Goal: Task Accomplishment & Management: Manage account settings

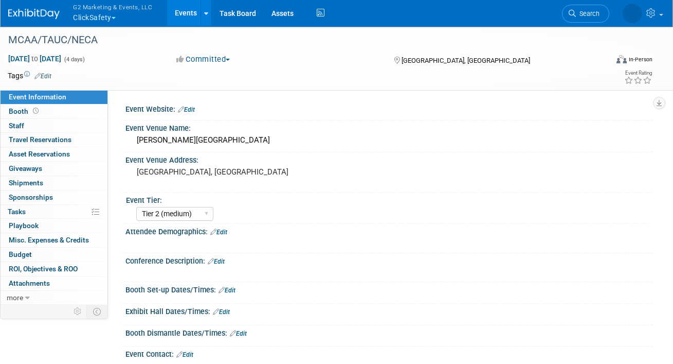
select select "Tier 2 (medium)"
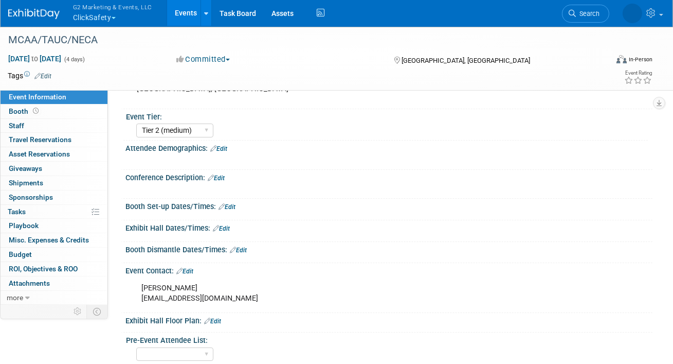
click at [100, 15] on button "G2 Marketing & Events, LLC ClickSafety" at bounding box center [118, 13] width 93 height 27
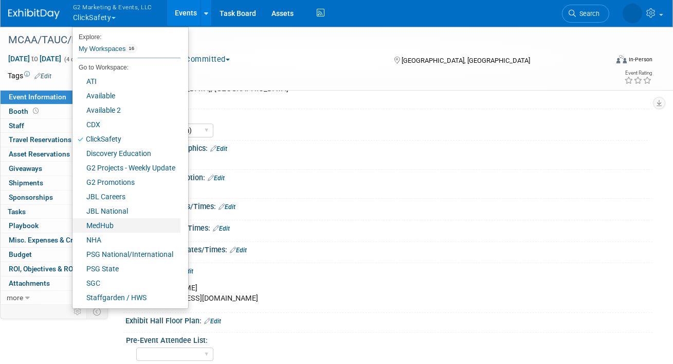
click at [104, 222] on link "MedHub" at bounding box center [127, 225] width 108 height 14
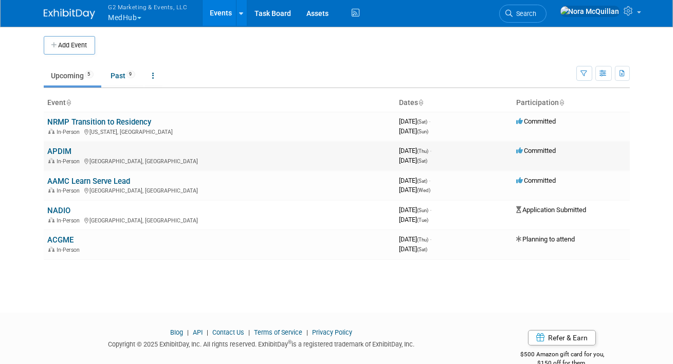
click at [65, 150] on link "APDIM" at bounding box center [60, 151] width 24 height 9
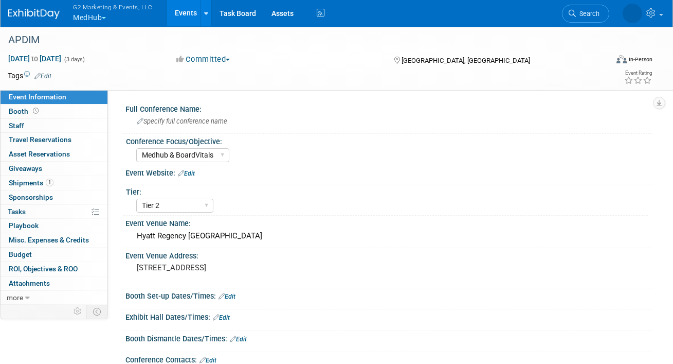
select select "Medhub & BoardVitals"
select select "Tier 2"
click at [59, 112] on link "Booth" at bounding box center [54, 111] width 107 height 14
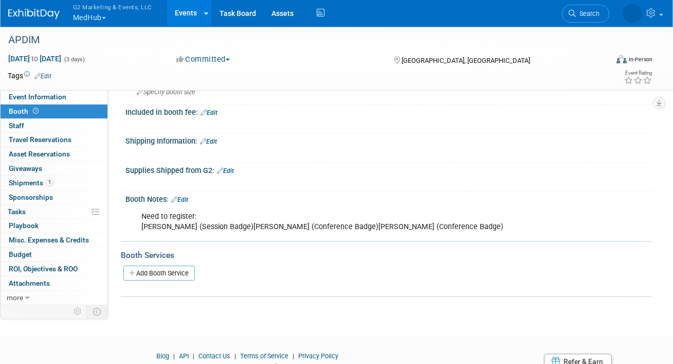
scroll to position [167, 0]
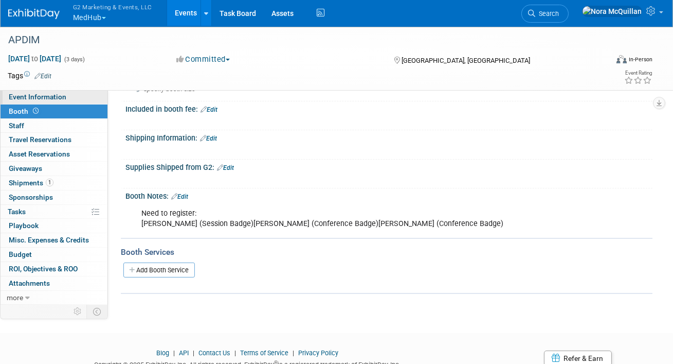
click at [66, 99] on link "Event Information" at bounding box center [54, 97] width 107 height 14
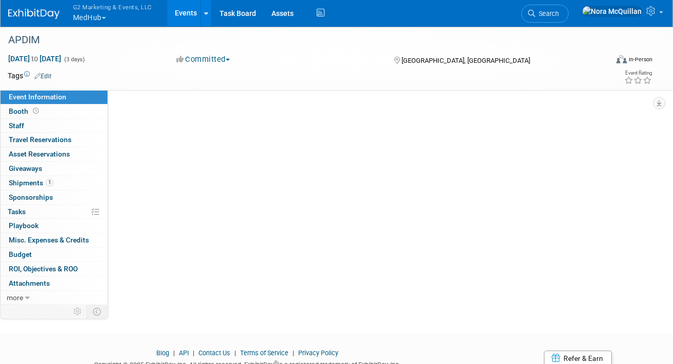
scroll to position [0, 0]
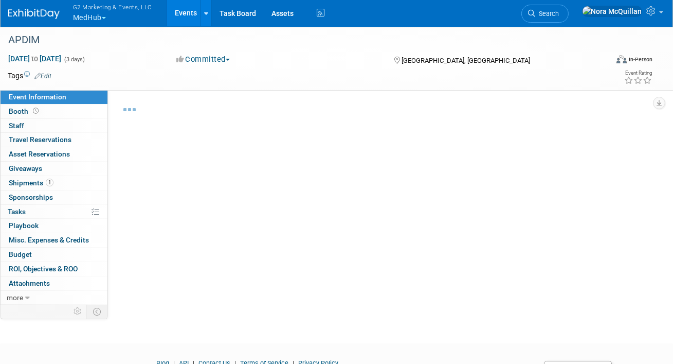
select select "Medhub & BoardVitals"
select select "Tier 2"
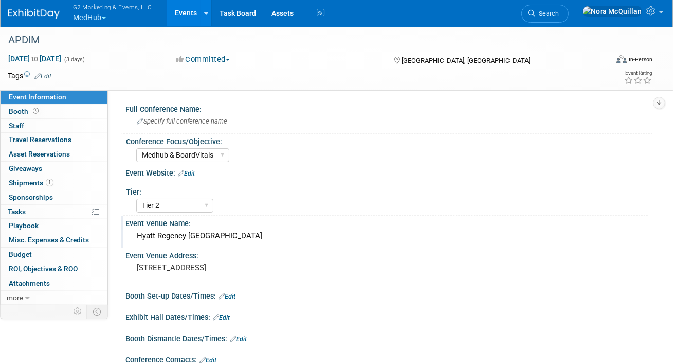
click at [174, 232] on div "Hyatt Regency Atlanta" at bounding box center [389, 236] width 512 height 16
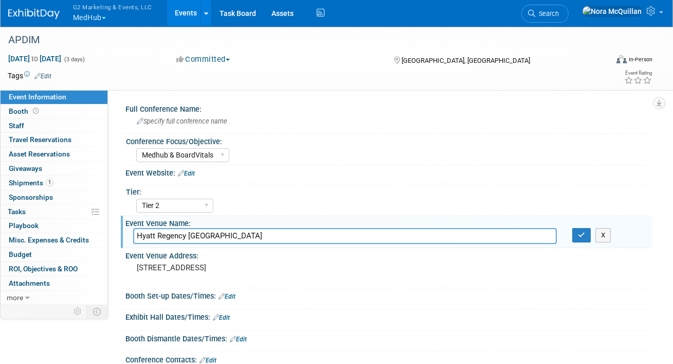
click at [174, 232] on input "Hyatt Regency Atlanta" at bounding box center [345, 236] width 424 height 16
click at [184, 268] on pre "265 Peachtree Rd NE, Atlanta, GA 30303" at bounding box center [235, 267] width 197 height 9
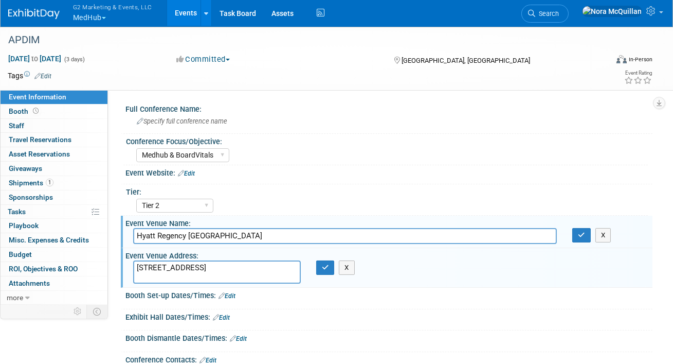
click at [184, 268] on textarea "265 Peachtree Rd NE, Atlanta, GA 30303" at bounding box center [217, 272] width 168 height 24
drag, startPoint x: 178, startPoint y: 277, endPoint x: 199, endPoint y: 279, distance: 21.1
click at [199, 279] on textarea "265 Peachtree Rd NE, Atlanta, GA 30303" at bounding box center [217, 272] width 168 height 24
click at [30, 184] on span "Shipments 1" at bounding box center [31, 182] width 45 height 8
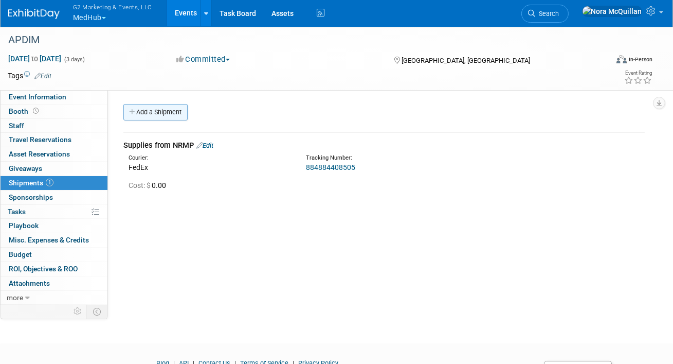
click at [147, 116] on link "Add a Shipment" at bounding box center [155, 112] width 64 height 16
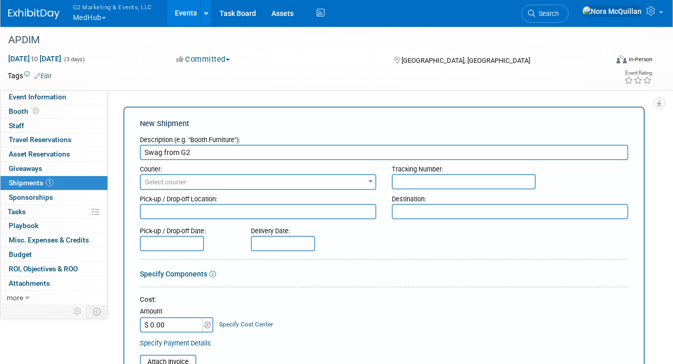
type input "Swag from G2"
click at [222, 177] on span "Select courier" at bounding box center [258, 182] width 235 height 14
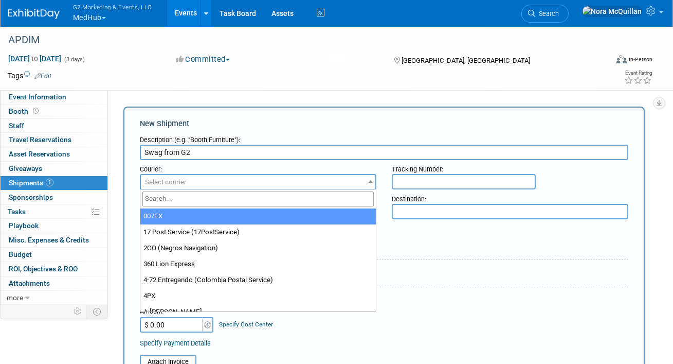
click at [216, 197] on input "search" at bounding box center [257, 198] width 231 height 15
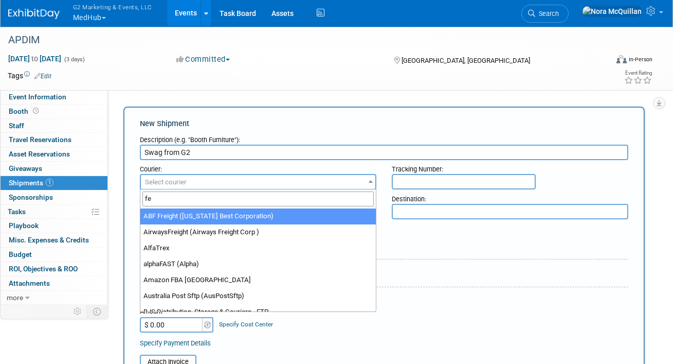
type input "fed"
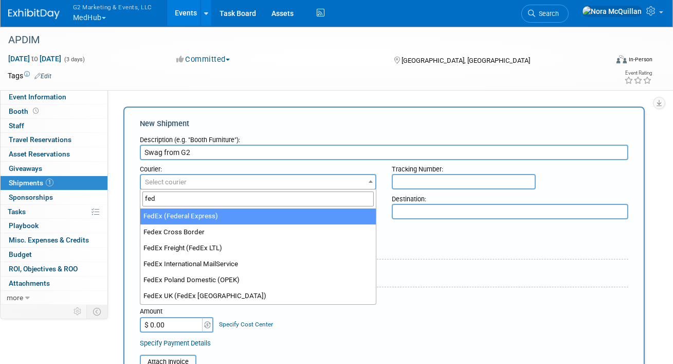
select select "206"
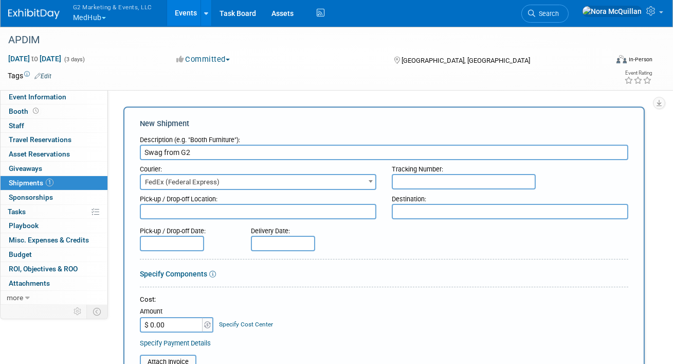
click at [465, 175] on input "text" at bounding box center [464, 181] width 144 height 15
paste input "885074311237"
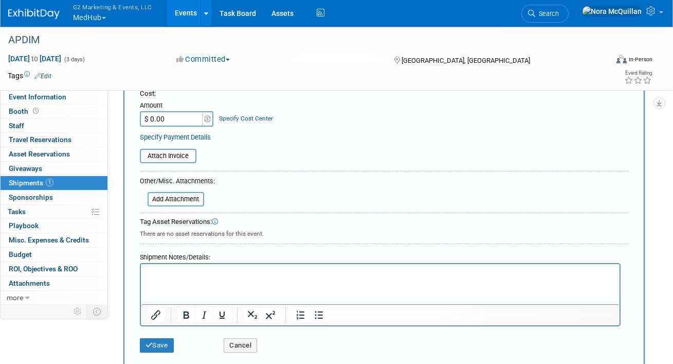
scroll to position [394, 0]
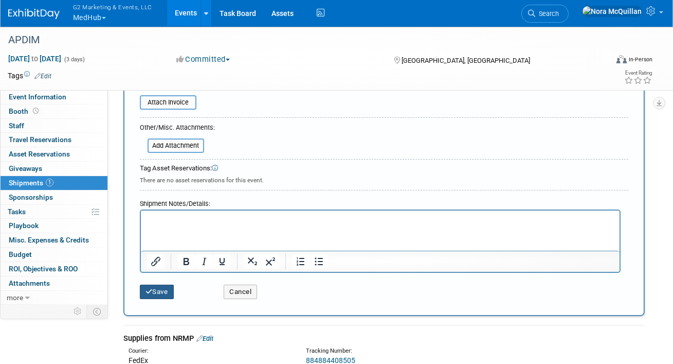
type input "885074311237"
click at [154, 286] on button "Save" at bounding box center [157, 291] width 34 height 14
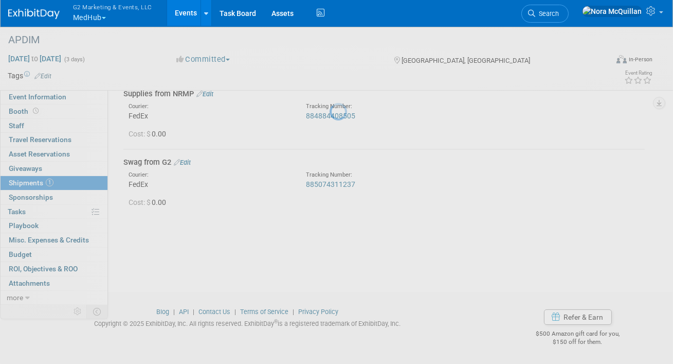
scroll to position [51, 0]
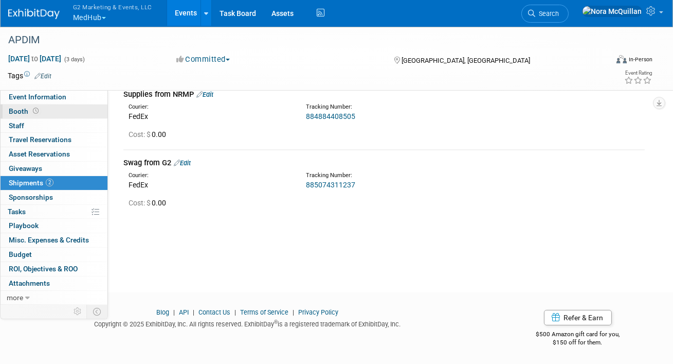
click at [27, 111] on span "Booth" at bounding box center [25, 111] width 32 height 8
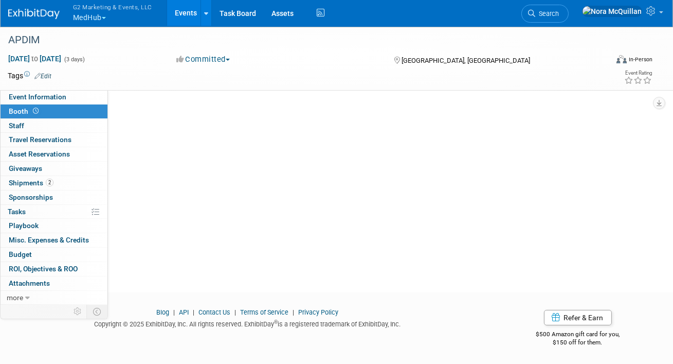
scroll to position [0, 0]
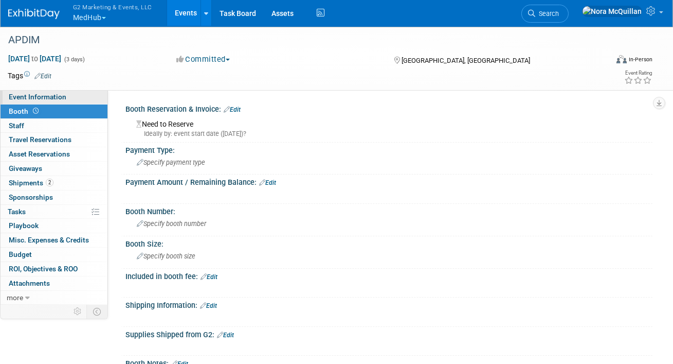
click at [65, 98] on link "Event Information" at bounding box center [54, 97] width 107 height 14
select select "Medhub & BoardVitals"
select select "Tier 2"
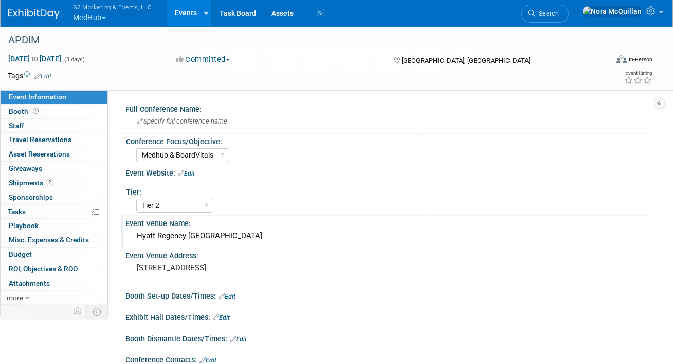
click at [168, 233] on div "Hyatt Regency Atlanta" at bounding box center [389, 236] width 512 height 16
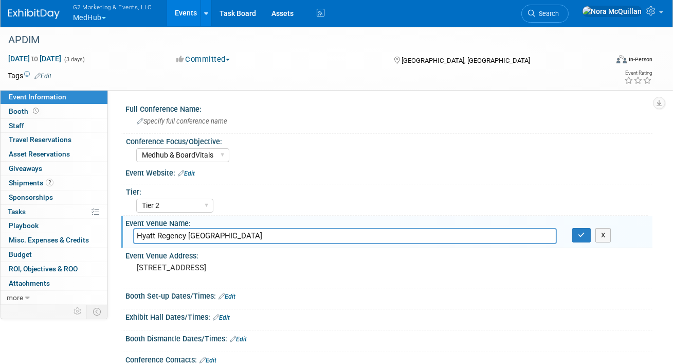
click at [168, 233] on input "Hyatt Regency Atlanta" at bounding box center [345, 236] width 424 height 16
click at [164, 266] on pre "265 Peachtree Rd NE, Atlanta, GA 30303" at bounding box center [235, 267] width 197 height 9
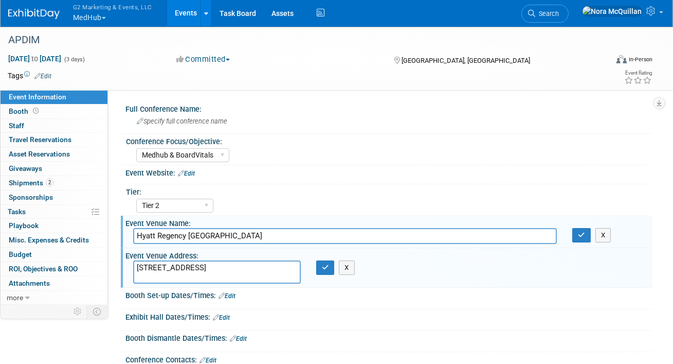
click at [164, 266] on textarea "265 Peachtree Rd NE, Atlanta, GA 30303" at bounding box center [217, 272] width 168 height 24
drag, startPoint x: 176, startPoint y: 277, endPoint x: 199, endPoint y: 280, distance: 23.3
click at [199, 280] on textarea "265 Peachtree Rd NE, Atlanta, GA 30303" at bounding box center [217, 272] width 168 height 24
click at [33, 181] on span "Shipments 2" at bounding box center [31, 182] width 45 height 8
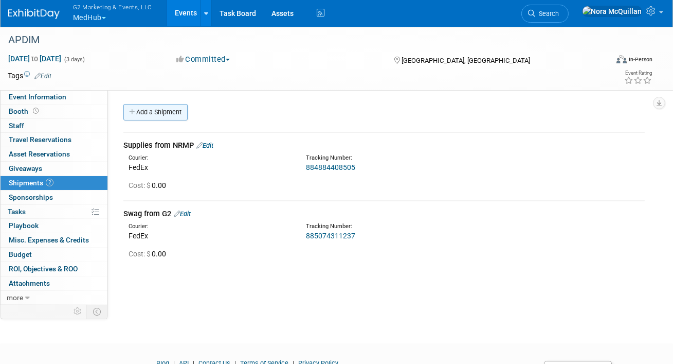
click at [163, 109] on link "Add a Shipment" at bounding box center [155, 112] width 64 height 16
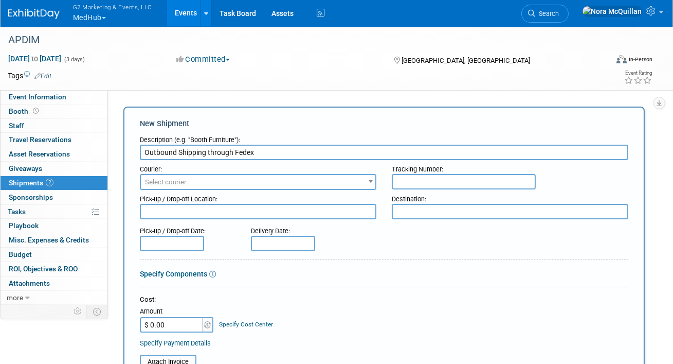
type input "Outbound Shipping through Fedex"
click at [199, 177] on span "Select courier" at bounding box center [258, 182] width 235 height 14
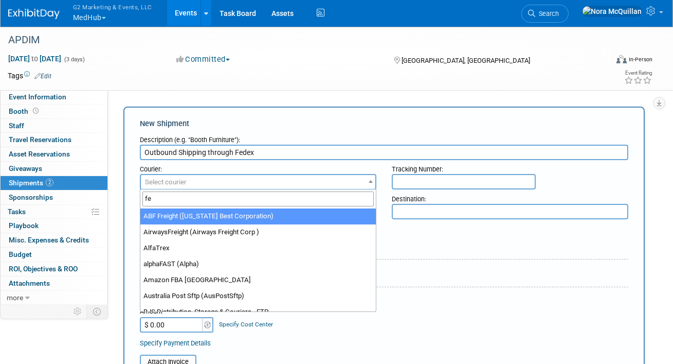
type input "fed"
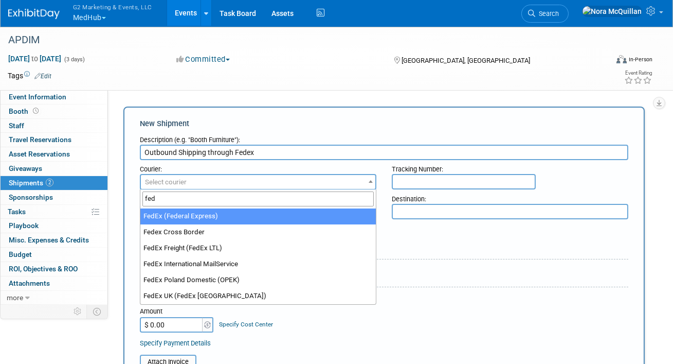
select select "206"
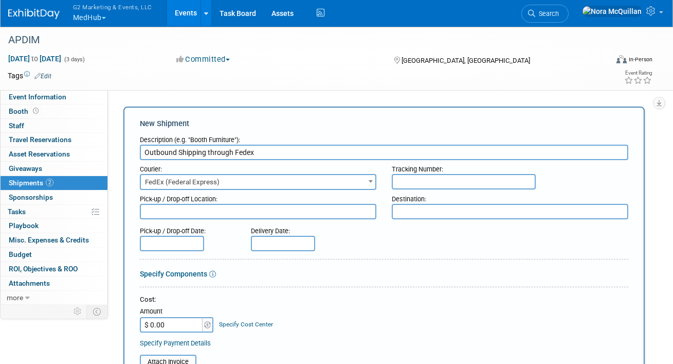
click at [413, 182] on input "text" at bounding box center [464, 181] width 144 height 15
paste input "885074409836"
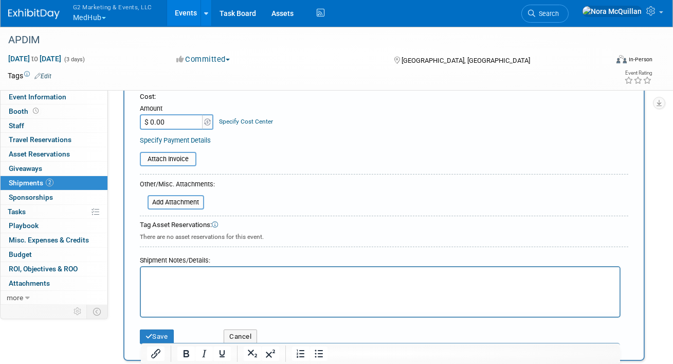
scroll to position [206, 0]
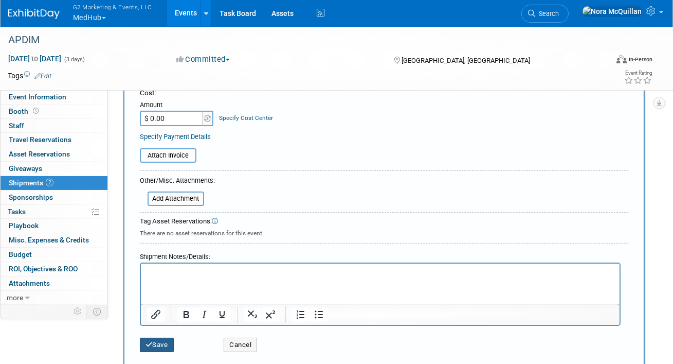
type input "885074409836"
click at [154, 342] on button "Save" at bounding box center [157, 344] width 34 height 14
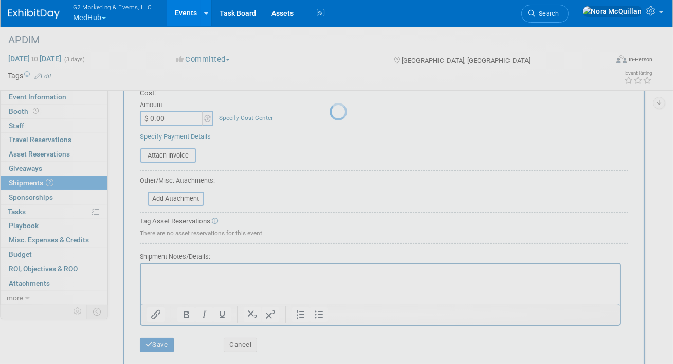
scroll to position [85, 0]
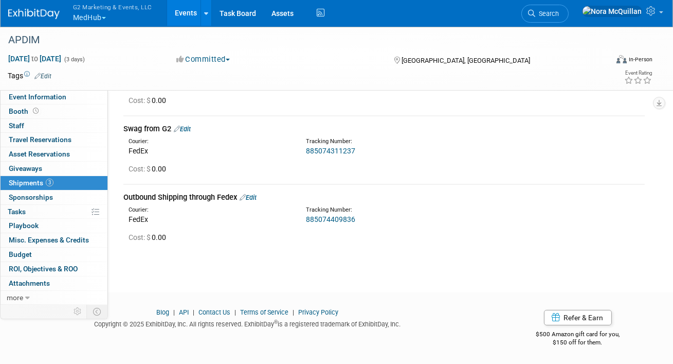
click at [99, 15] on button "G2 Marketing & Events, LLC MedHub" at bounding box center [118, 13] width 93 height 27
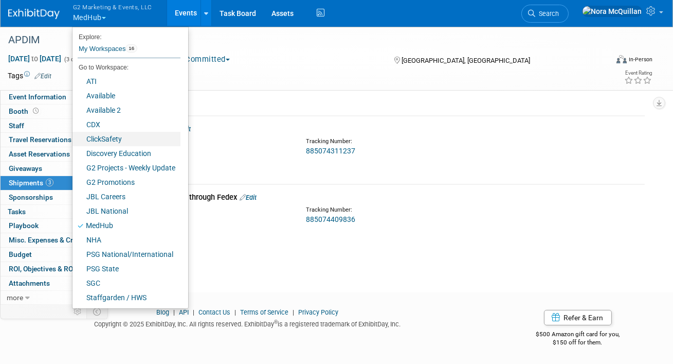
click at [104, 135] on link "ClickSafety" at bounding box center [127, 139] width 108 height 14
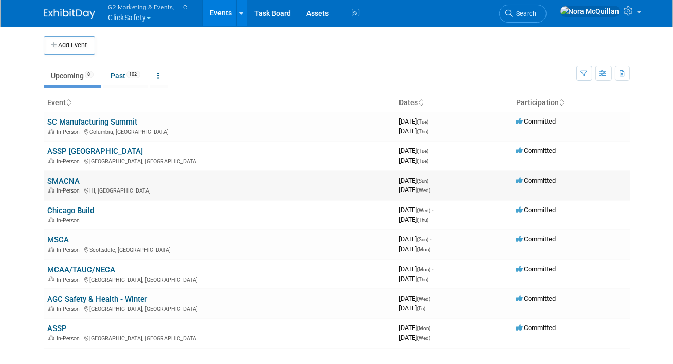
click at [67, 178] on link "SMACNA" at bounding box center [64, 180] width 32 height 9
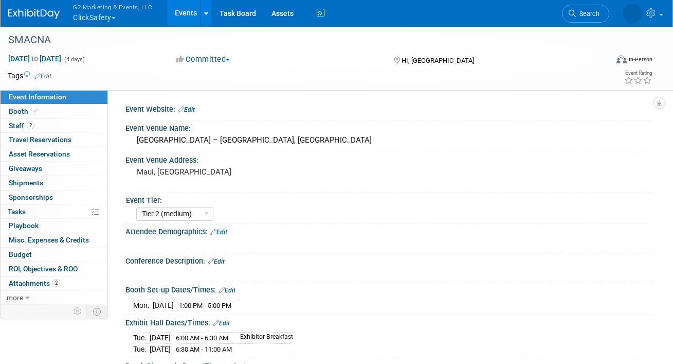
select select "Tier 2 (medium)"
click at [48, 111] on link "Booth" at bounding box center [54, 111] width 107 height 14
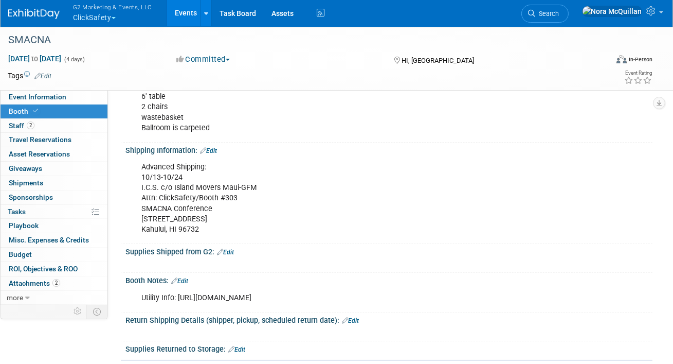
scroll to position [208, 0]
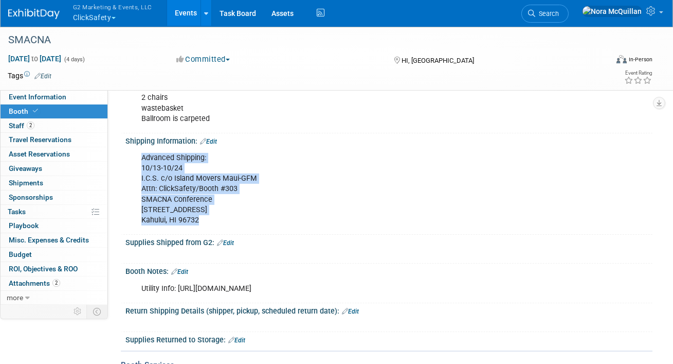
drag, startPoint x: 200, startPoint y: 217, endPoint x: 137, endPoint y: 158, distance: 86.2
click at [137, 158] on div "Advanced Shipping: 10/13-10/24 I.C.S. c/o Island Movers Maui-GFM Attn: ClickSaf…" at bounding box center [341, 189] width 415 height 83
copy div "Advanced Shipping: 10/13-10/24 I.C.S. c/o Island Movers Maui-GFM Attn: ClickSaf…"
click at [156, 221] on div "Advanced Shipping: 10/13-10/24 I.C.S. c/o Island Movers Maui-GFM Attn: ClickSaf…" at bounding box center [341, 189] width 415 height 83
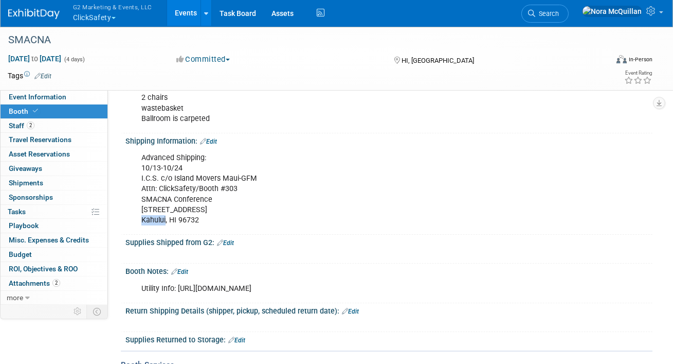
drag, startPoint x: 165, startPoint y: 218, endPoint x: 141, endPoint y: 217, distance: 24.2
click at [141, 217] on div "Advanced Shipping: 10/13-10/24 I.C.S. c/o Island Movers Maui-GFM Attn: ClickSaf…" at bounding box center [341, 189] width 415 height 83
copy div "Kahului"
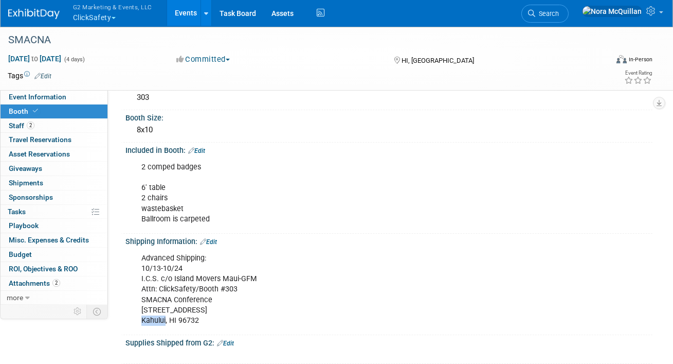
scroll to position [85, 0]
